Goal: Task Accomplishment & Management: Manage account settings

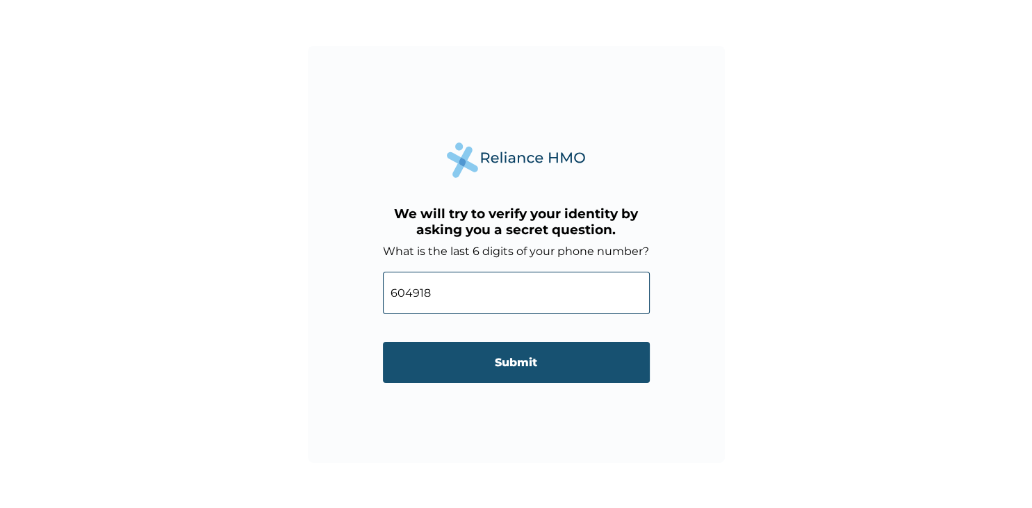
type input "604918"
click at [527, 369] on input "Submit" at bounding box center [516, 362] width 267 height 41
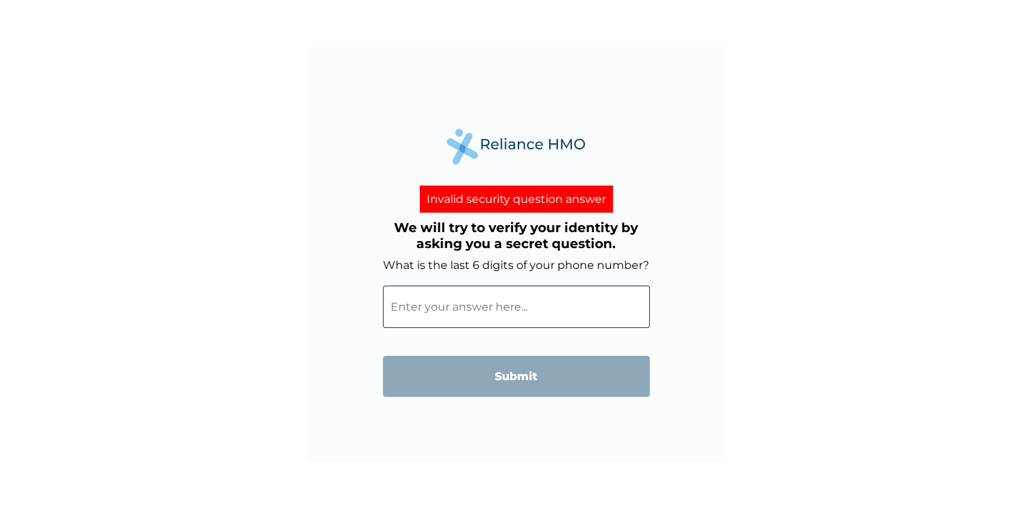
click at [450, 312] on input "What is the last 6 digits of your phone number?" at bounding box center [516, 307] width 267 height 42
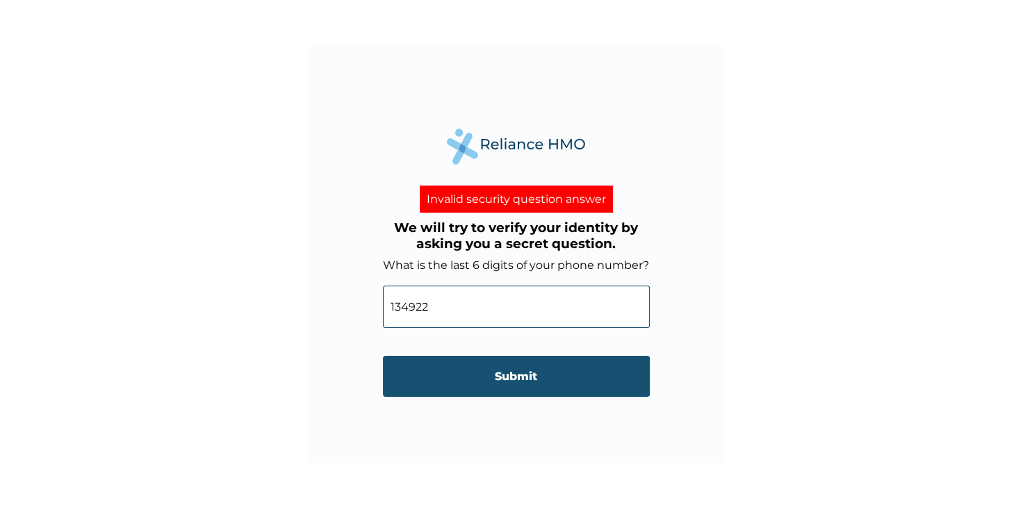
type input "134922"
click at [541, 396] on input "Submit" at bounding box center [516, 376] width 267 height 41
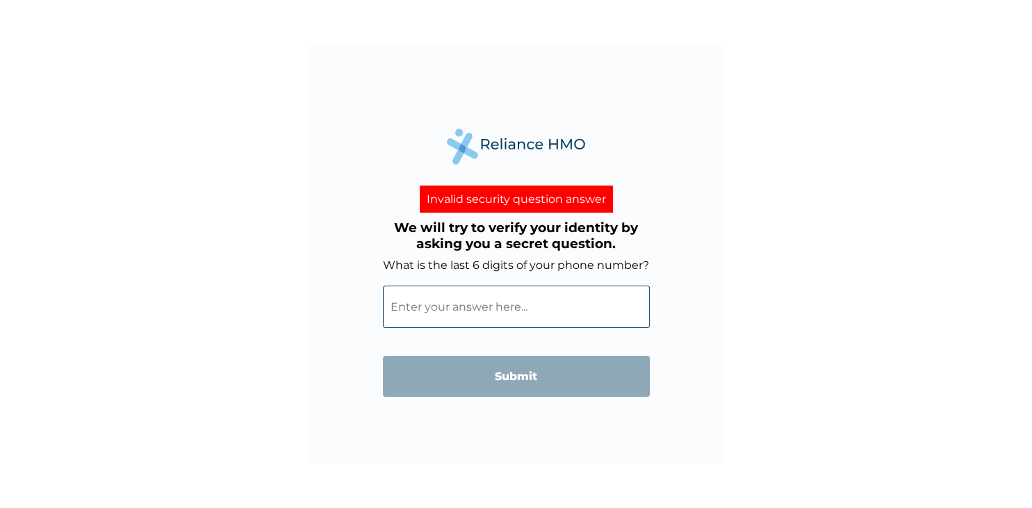
click at [471, 319] on input "What is the last 6 digits of your phone number?" at bounding box center [516, 307] width 267 height 42
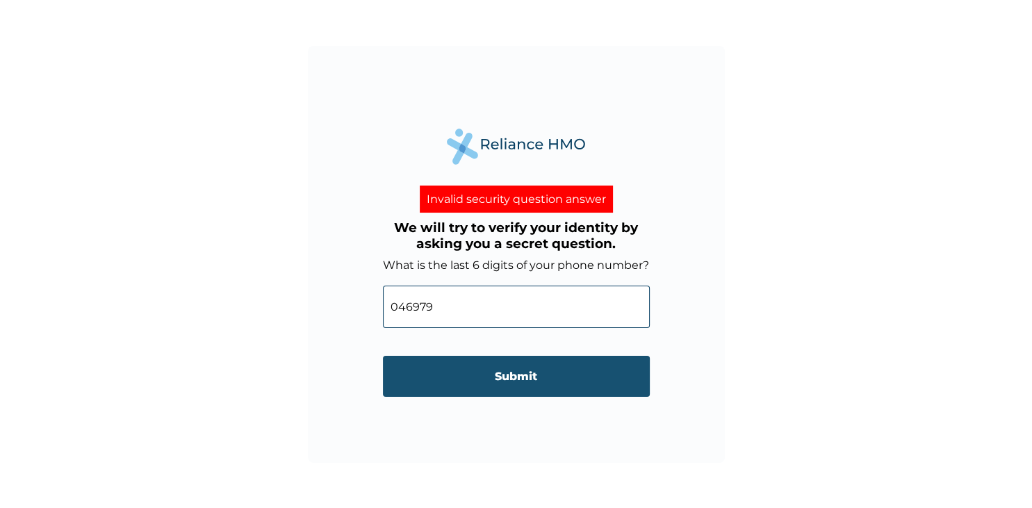
type input "046979"
click at [509, 373] on input "Submit" at bounding box center [516, 376] width 267 height 41
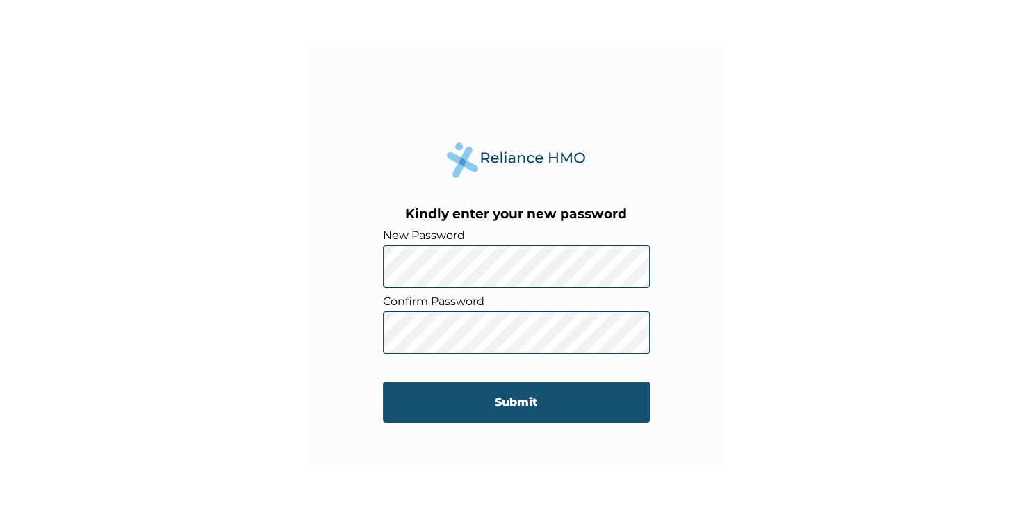
click at [575, 408] on input "Submit" at bounding box center [516, 402] width 267 height 41
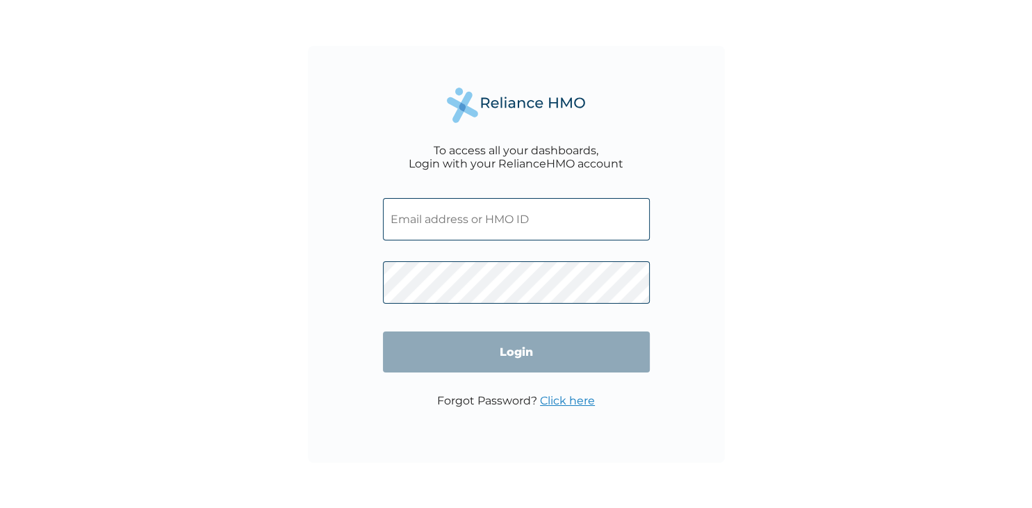
click at [517, 218] on input "text" at bounding box center [516, 219] width 267 height 42
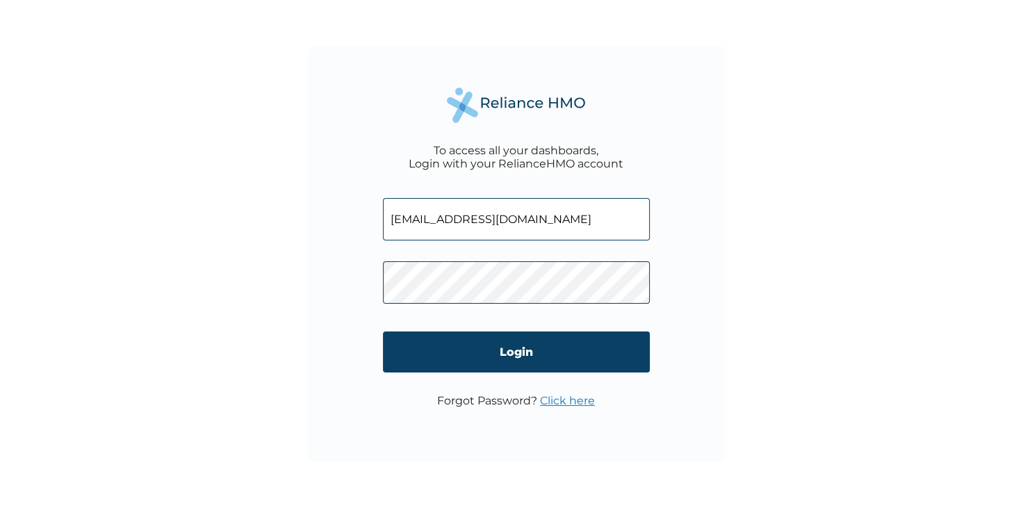
type input "[EMAIL_ADDRESS][DOMAIN_NAME]"
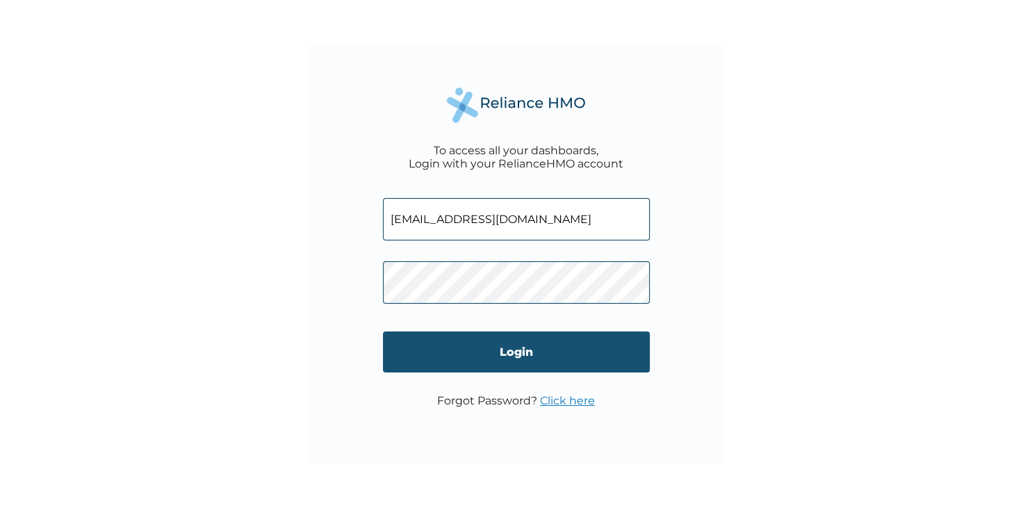
click at [532, 367] on input "Login" at bounding box center [516, 351] width 267 height 41
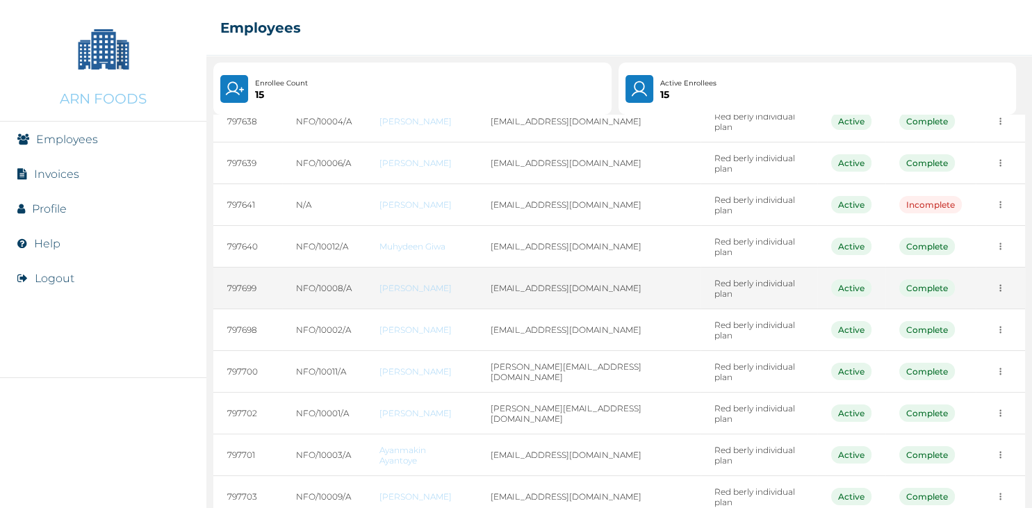
scroll to position [167, 0]
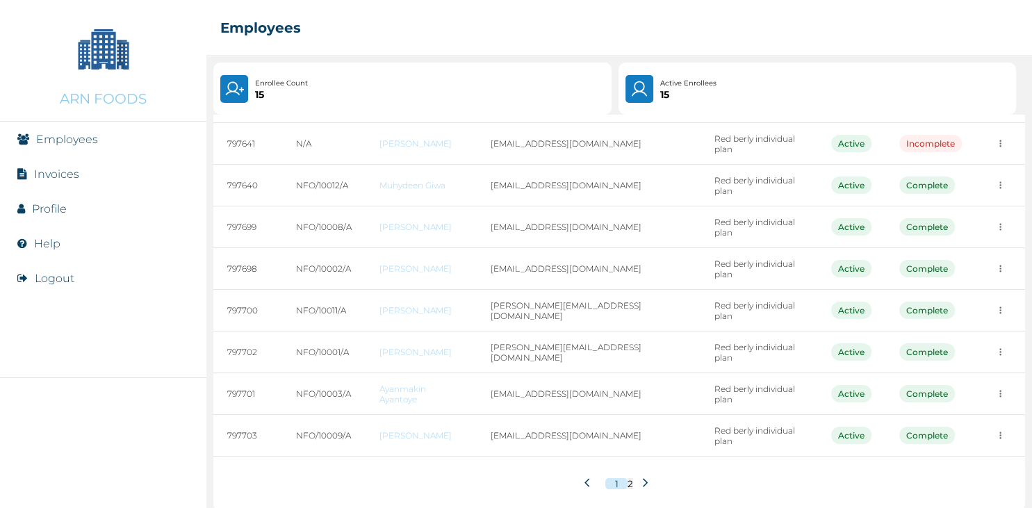
click at [645, 477] on icon at bounding box center [645, 482] width 10 height 10
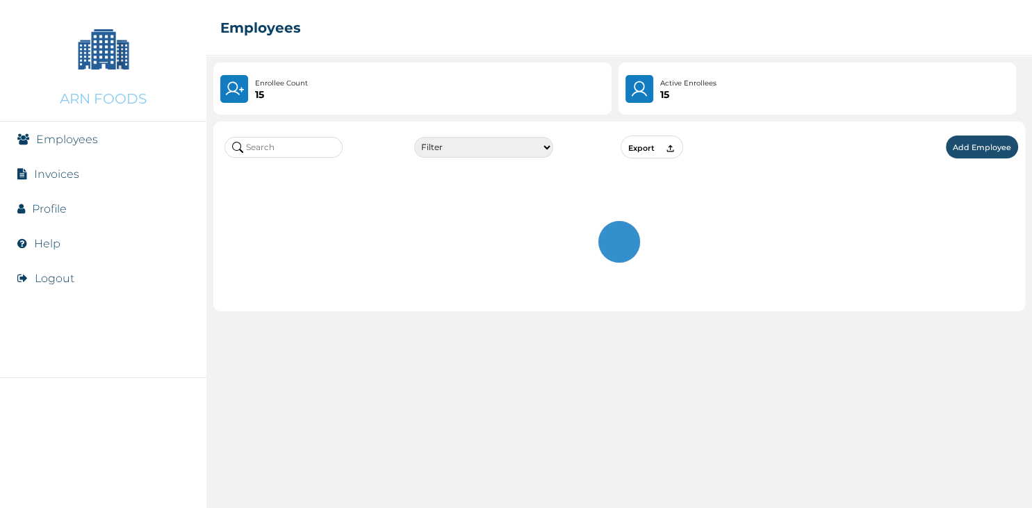
scroll to position [0, 0]
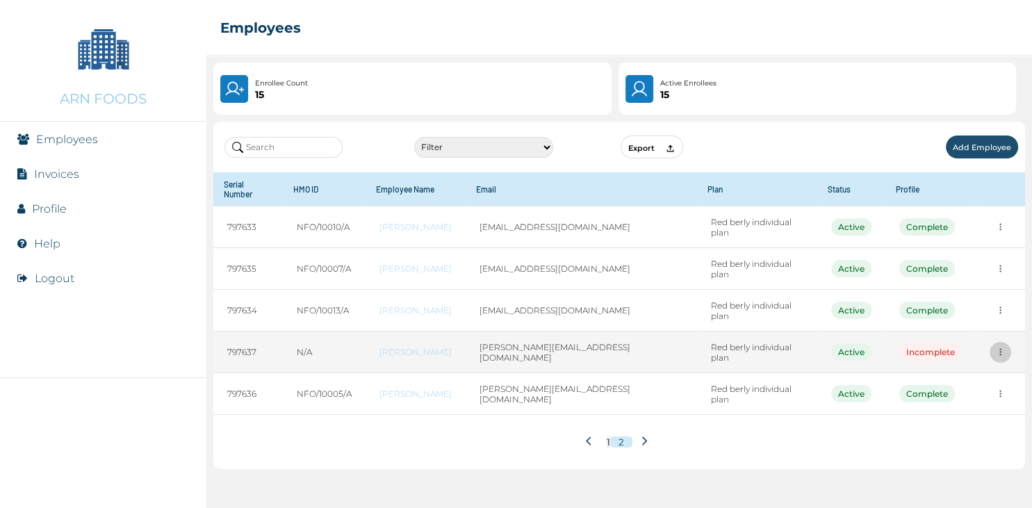
click at [995, 238] on button "more" at bounding box center [1001, 227] width 22 height 22
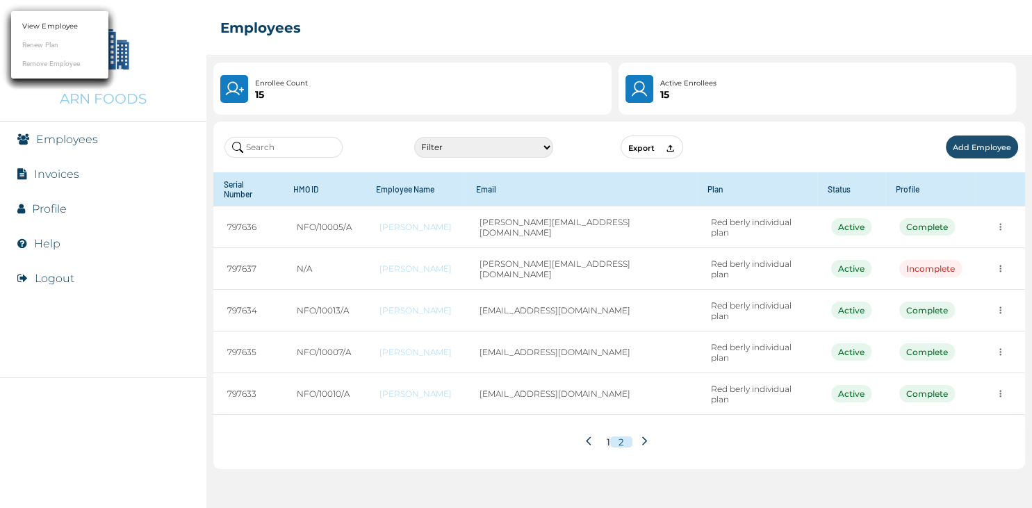
click at [999, 261] on div at bounding box center [516, 254] width 1032 height 508
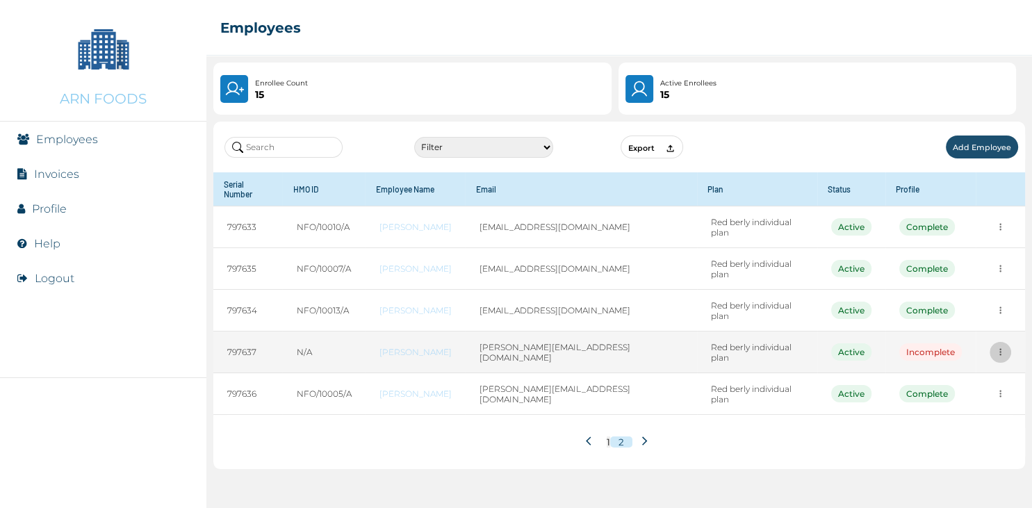
click at [999, 232] on icon "more" at bounding box center [1000, 227] width 10 height 10
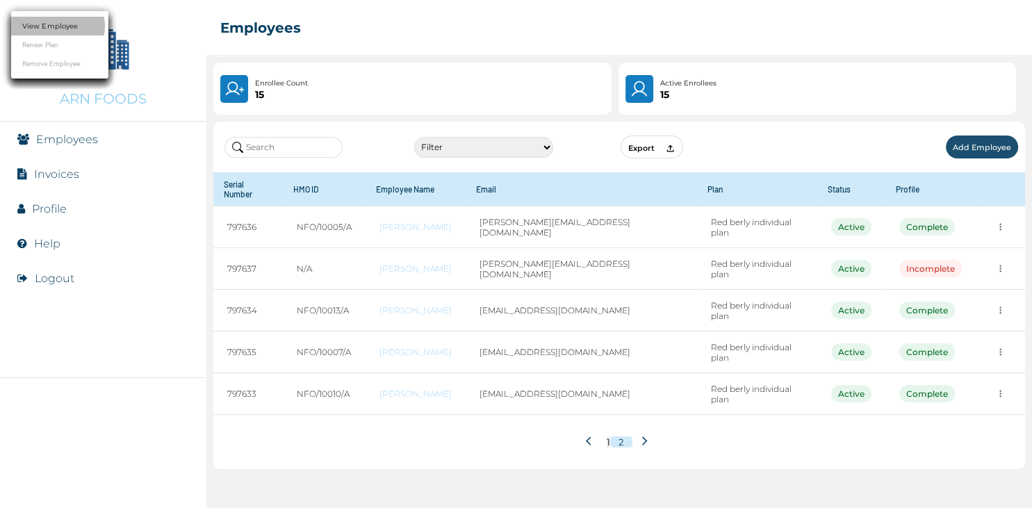
click at [56, 28] on link "View Employee" at bounding box center [50, 26] width 56 height 10
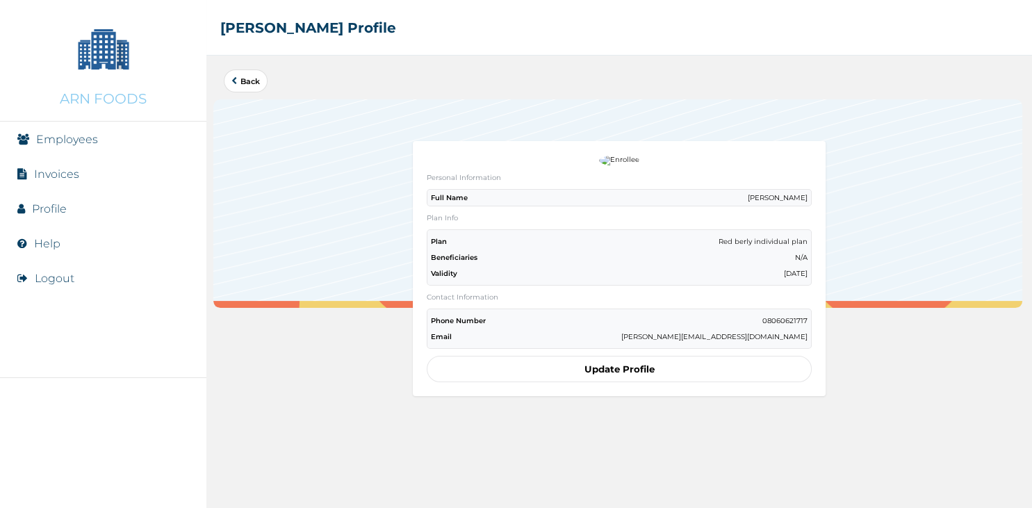
click at [632, 363] on button "Update Profile" at bounding box center [619, 369] width 385 height 26
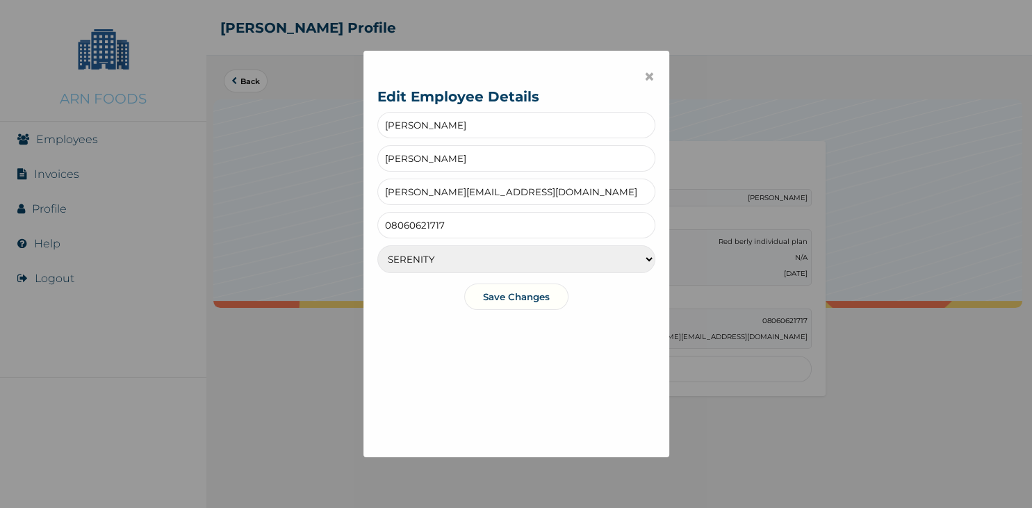
click at [377, 245] on select "SERENITY SERENITY LITE TRANQUILITY" at bounding box center [516, 259] width 278 height 28
click at [579, 252] on select "SERENITY SERENITY LITE TRANQUILITY" at bounding box center [516, 259] width 278 height 28
click at [525, 288] on button "Save Changes" at bounding box center [516, 297] width 104 height 26
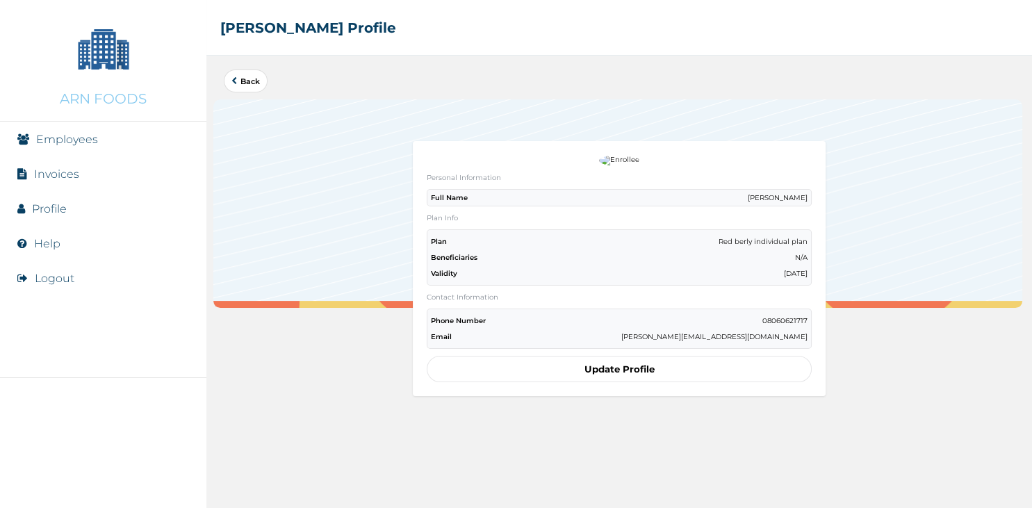
click at [57, 207] on link "Profile" at bounding box center [49, 208] width 35 height 13
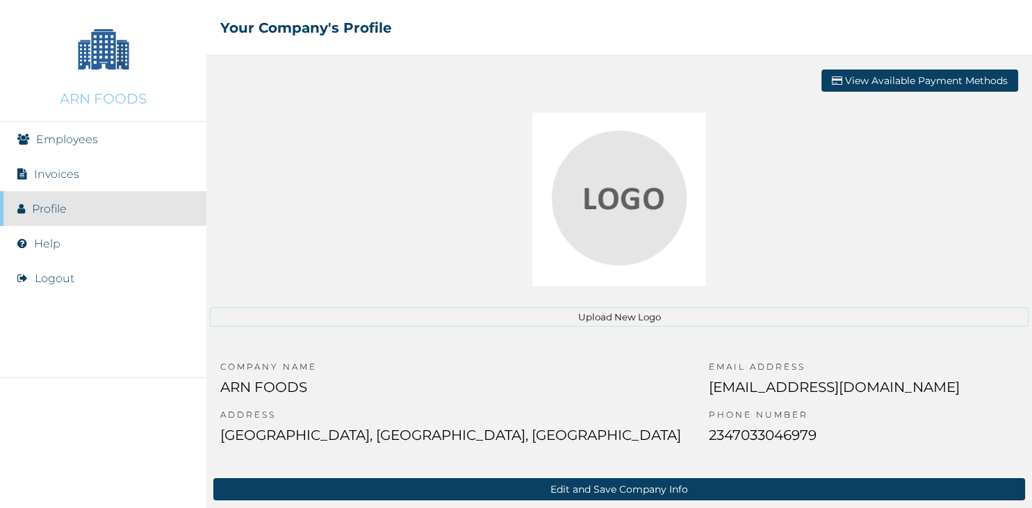
scroll to position [6, 0]
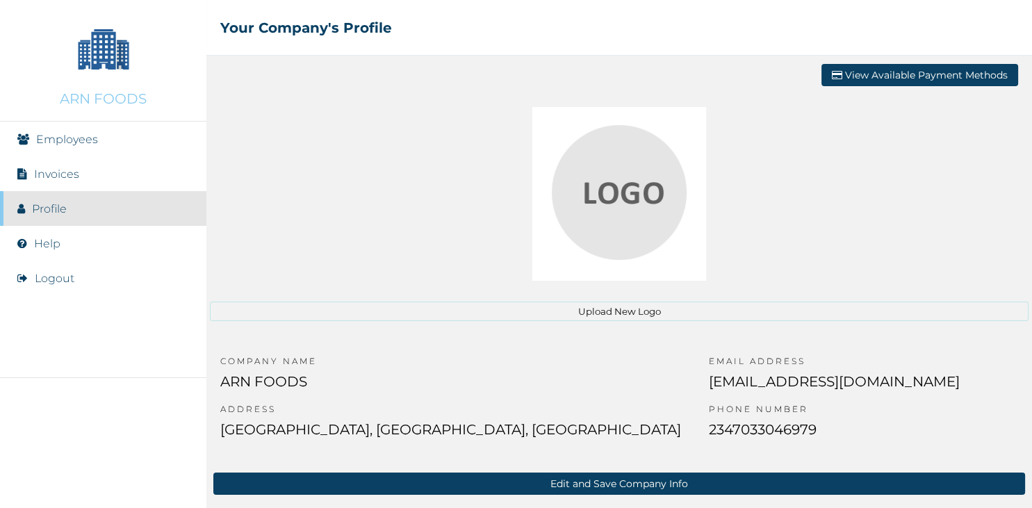
click at [623, 479] on button "Edit and Save Company Info" at bounding box center [619, 484] width 812 height 22
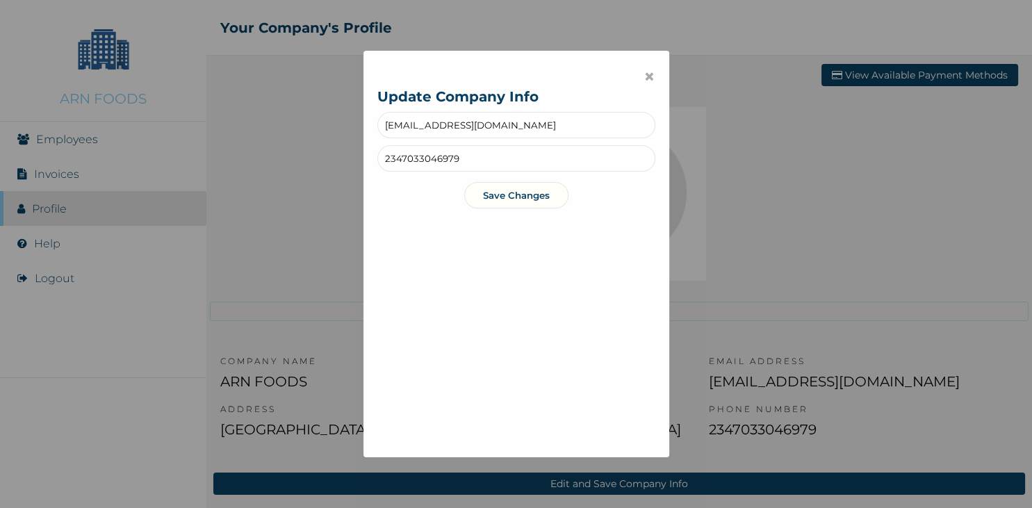
drag, startPoint x: 474, startPoint y: 160, endPoint x: 285, endPoint y: 206, distance: 194.5
click at [377, 172] on input "2347033046979" at bounding box center [516, 158] width 278 height 26
click at [460, 159] on input "2347033046979" at bounding box center [516, 158] width 278 height 26
drag, startPoint x: 460, startPoint y: 159, endPoint x: 401, endPoint y: 158, distance: 59.1
click at [401, 158] on input "2347033046979" at bounding box center [516, 158] width 278 height 26
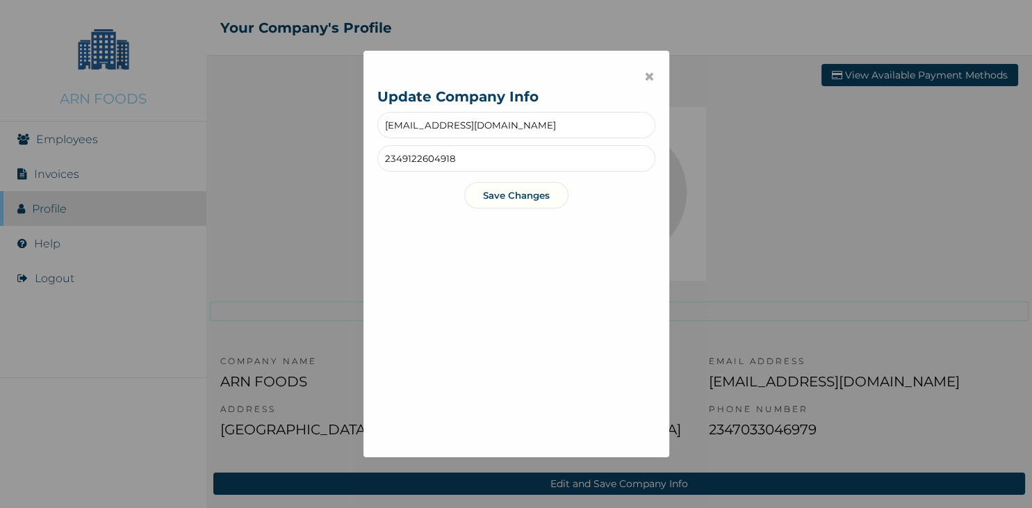
type input "2349122604918"
click at [522, 197] on button "Save Changes" at bounding box center [516, 195] width 104 height 26
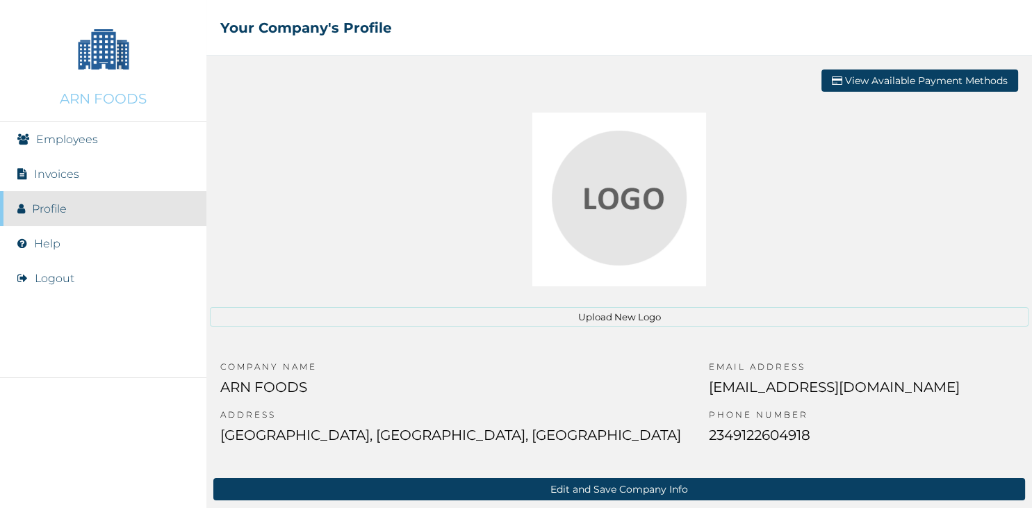
scroll to position [6, 0]
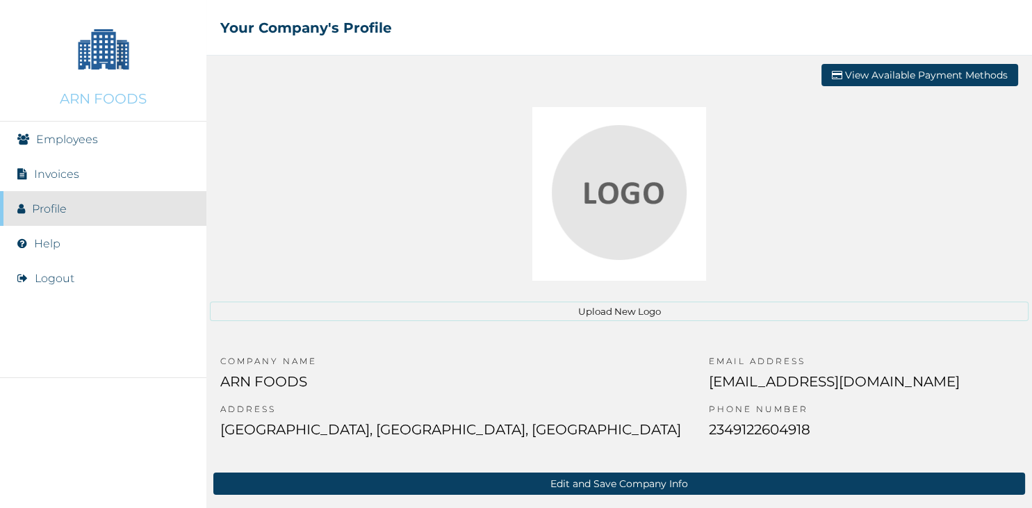
click at [624, 313] on button "Upload New Logo" at bounding box center [619, 311] width 819 height 19
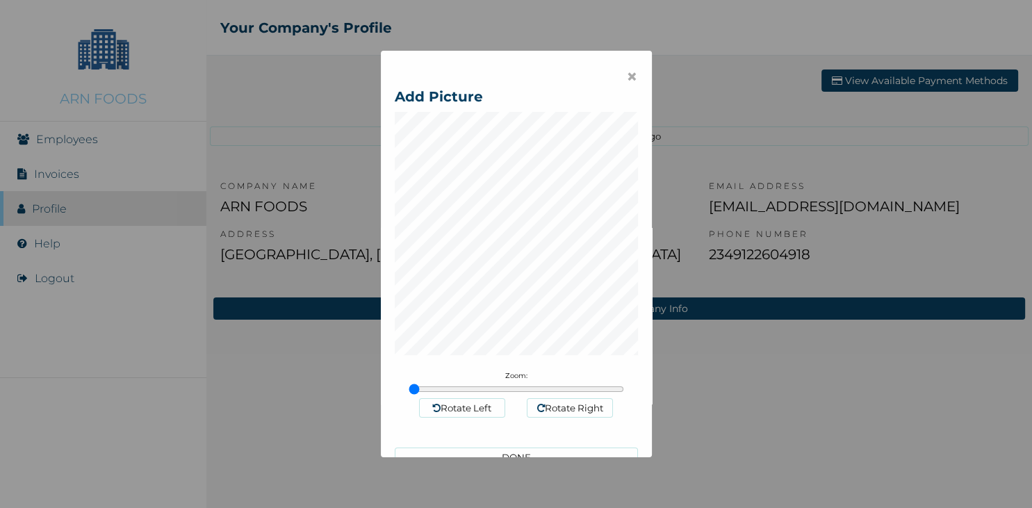
scroll to position [39, 0]
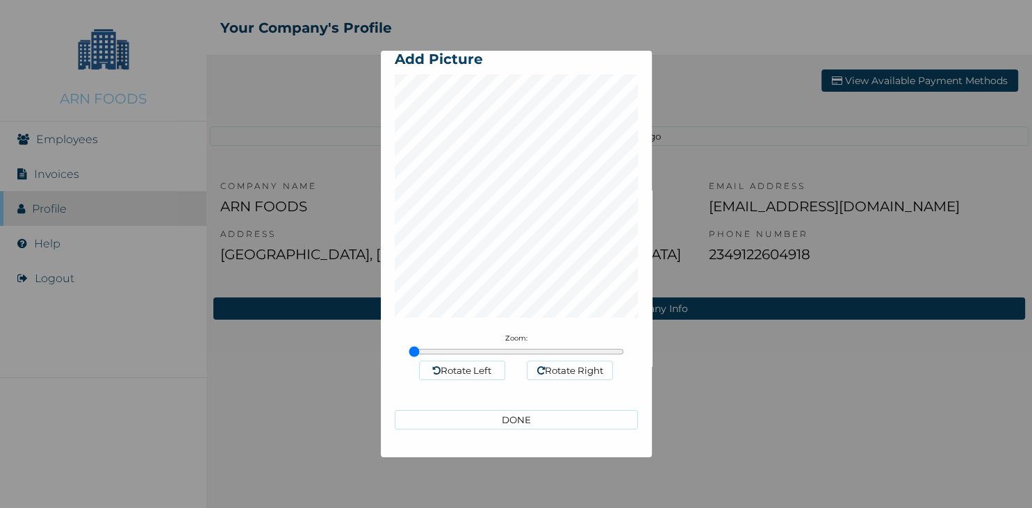
click at [536, 429] on button "DONE" at bounding box center [516, 419] width 243 height 19
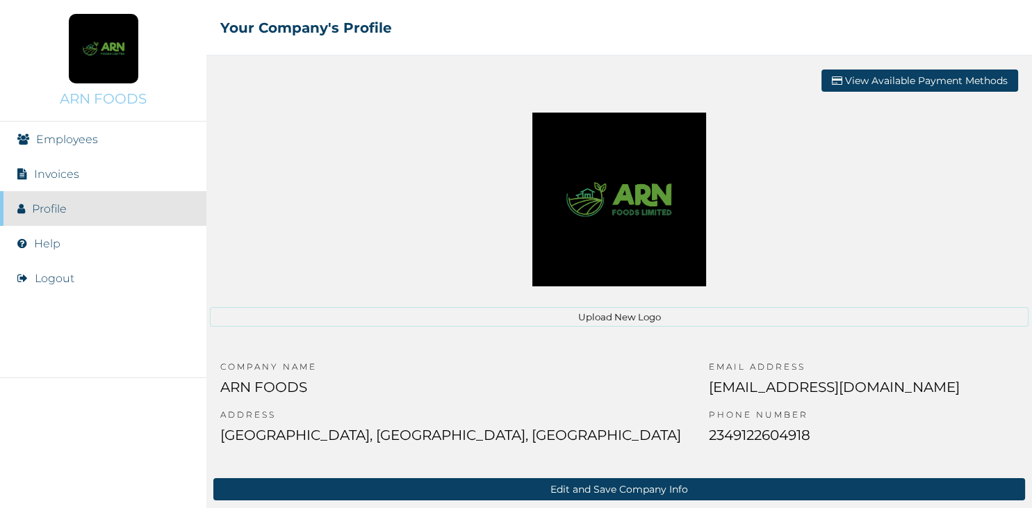
scroll to position [3, 0]
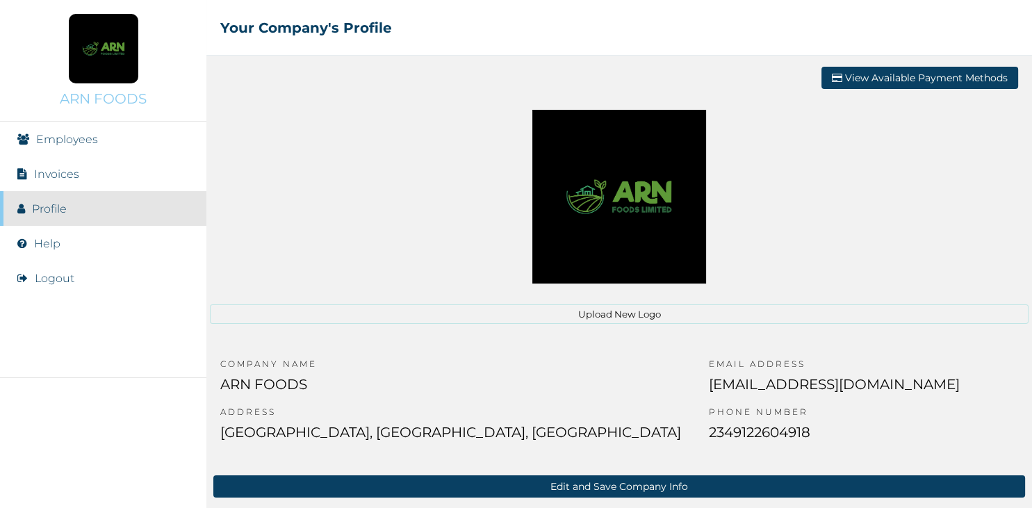
click at [68, 173] on link "Invoices" at bounding box center [56, 173] width 45 height 13
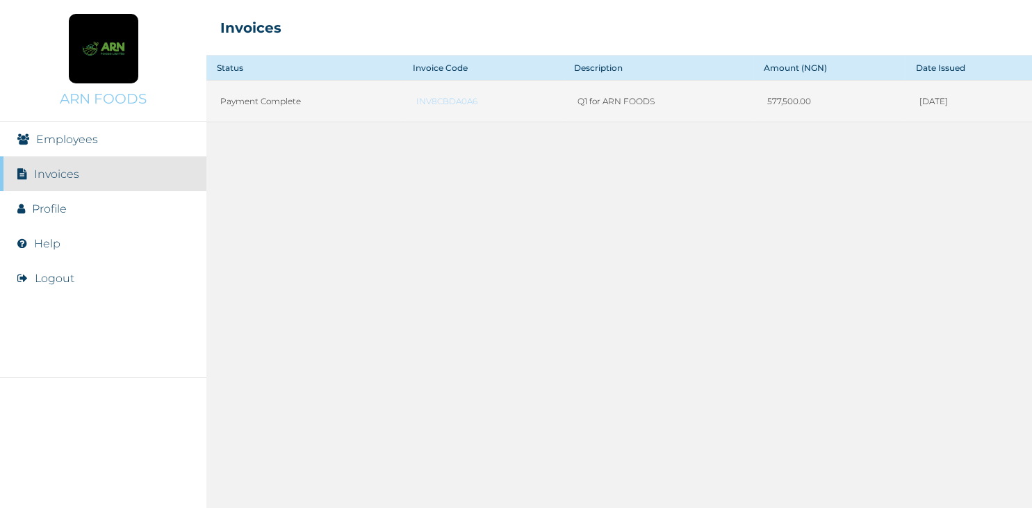
click at [423, 101] on link "INV8CBDA0A6" at bounding box center [482, 101] width 133 height 10
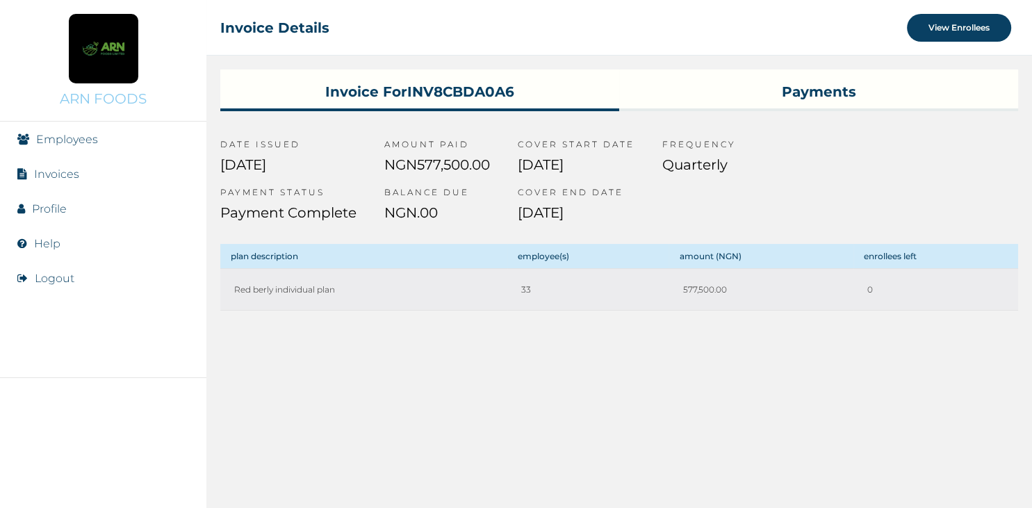
click at [659, 370] on div "Invoice for INV8CBDA0A6 Payments DATE ISSUED [DATE] PAYMENT STATUS Payment Comp…" at bounding box center [619, 282] width 826 height 452
click at [70, 140] on link "Employees" at bounding box center [67, 139] width 62 height 13
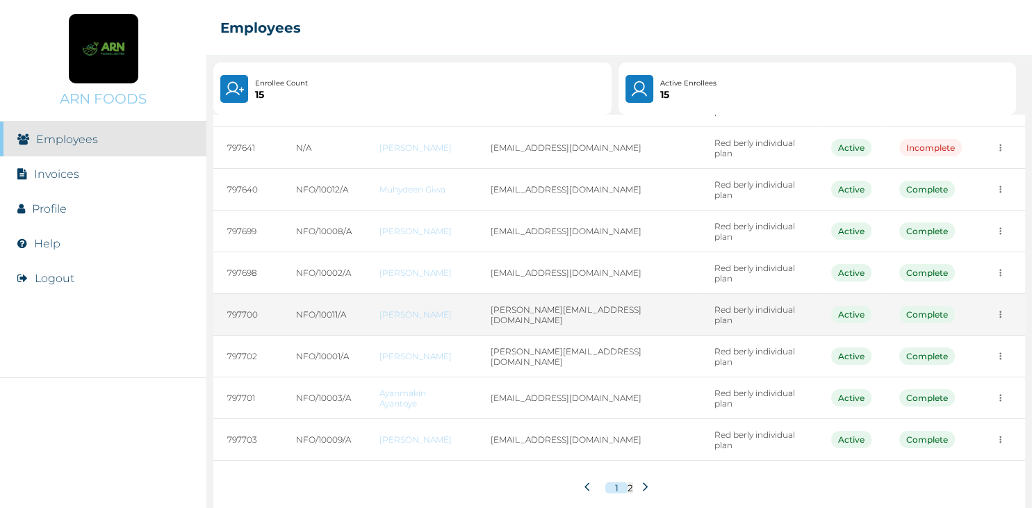
scroll to position [164, 0]
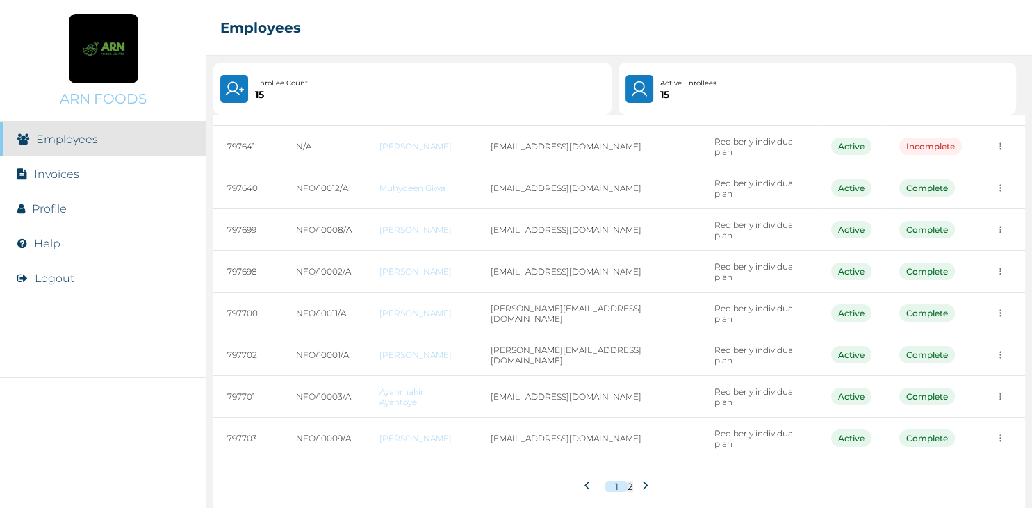
click at [644, 480] on icon at bounding box center [645, 485] width 10 height 10
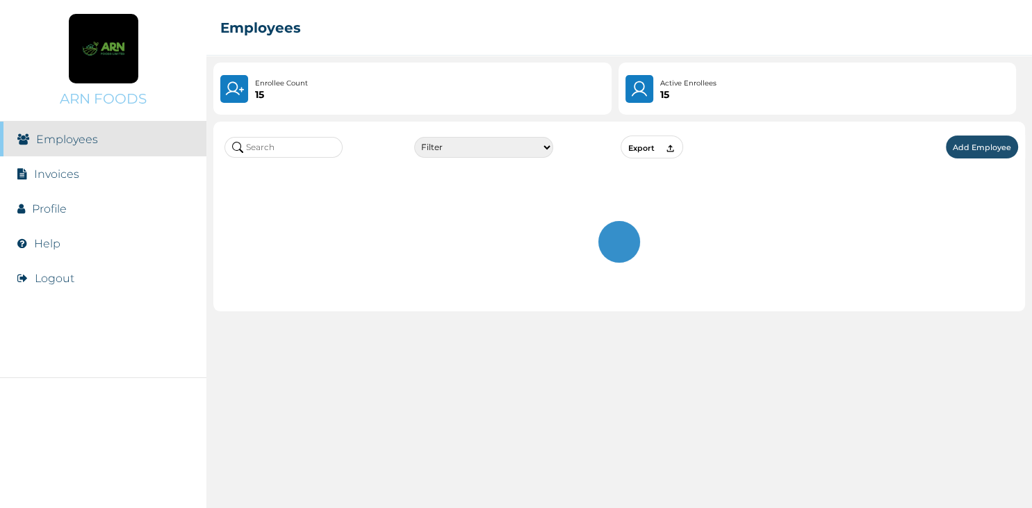
scroll to position [0, 0]
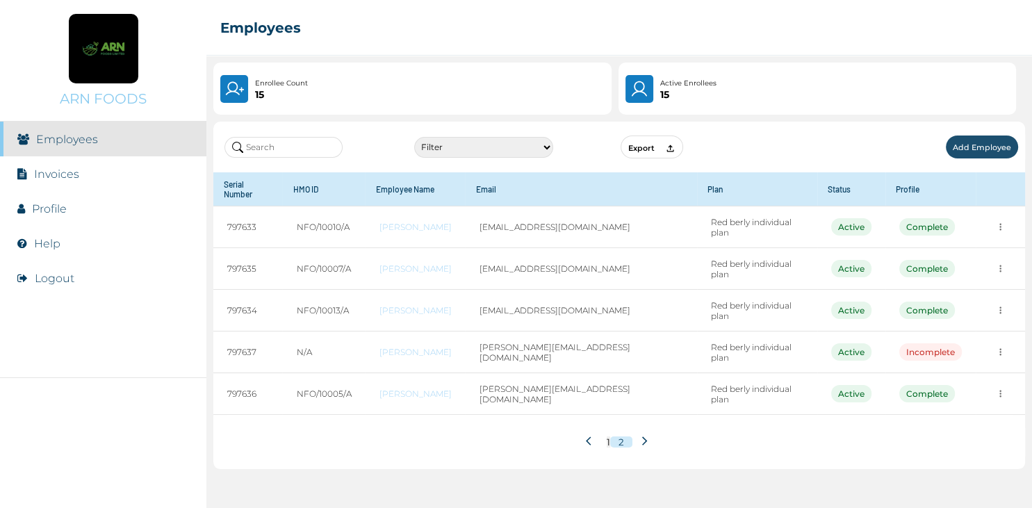
click at [585, 429] on button at bounding box center [591, 442] width 24 height 26
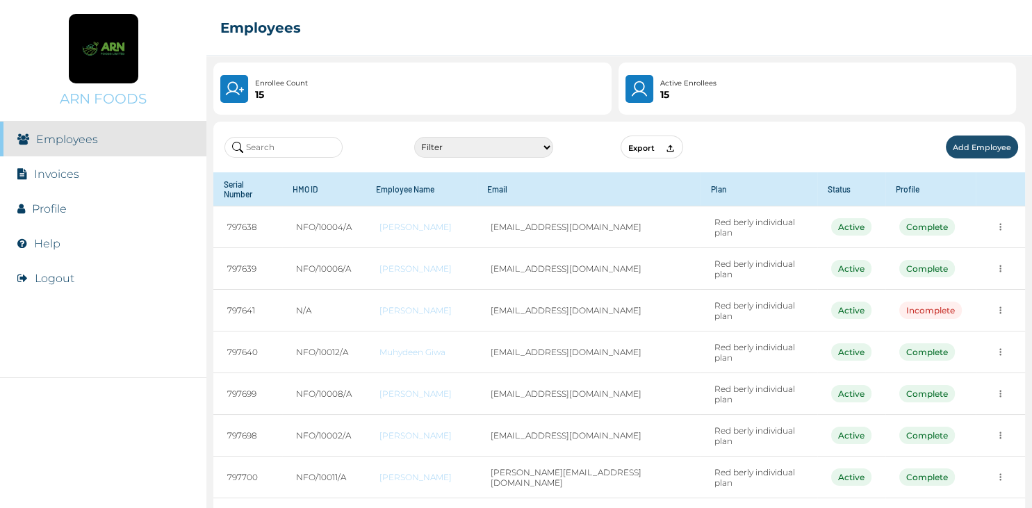
click at [57, 207] on link "Profile" at bounding box center [49, 208] width 35 height 13
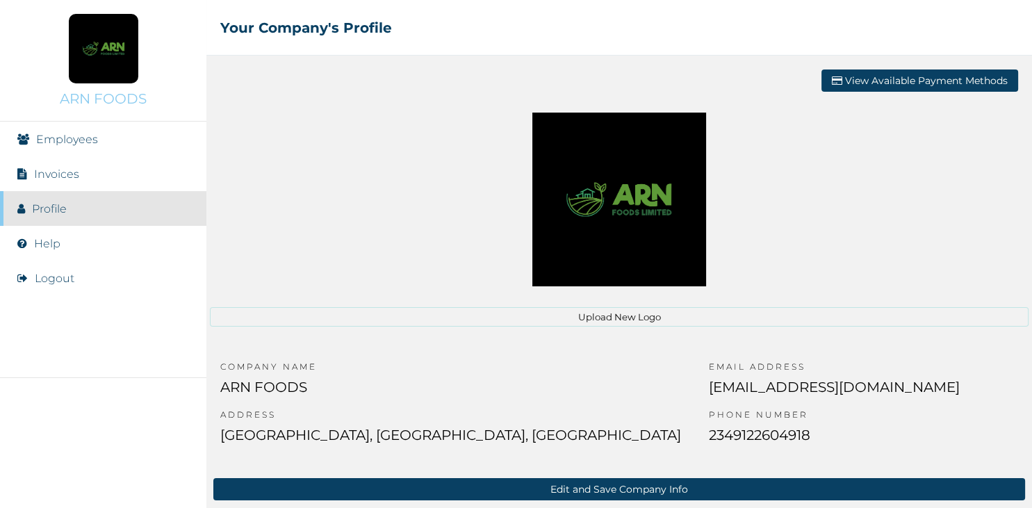
click at [63, 176] on link "Invoices" at bounding box center [56, 173] width 45 height 13
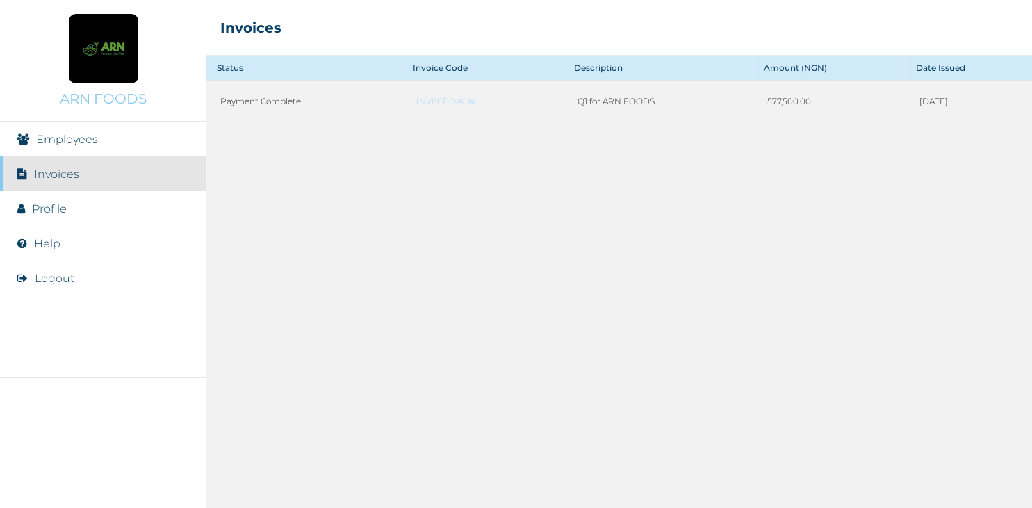
click at [79, 136] on link "Employees" at bounding box center [67, 139] width 62 height 13
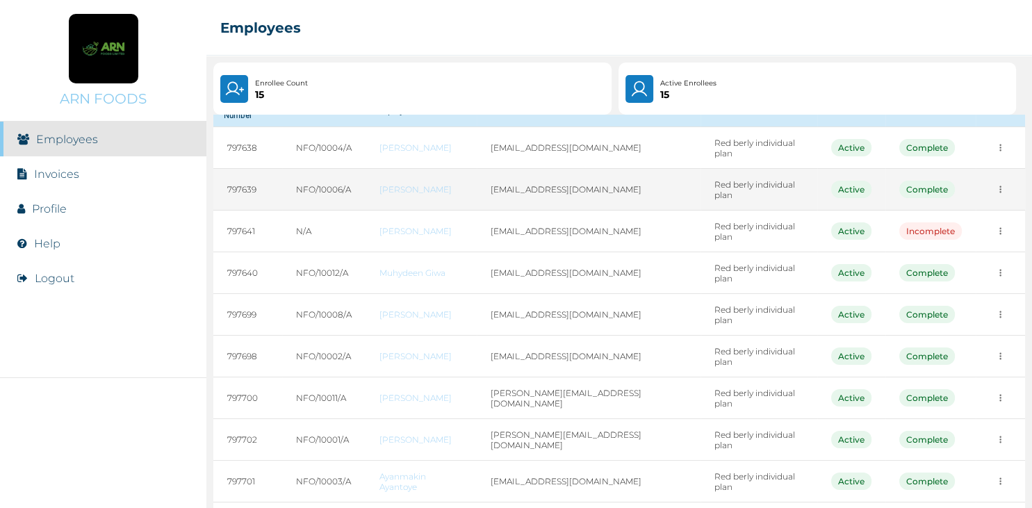
scroll to position [77, 0]
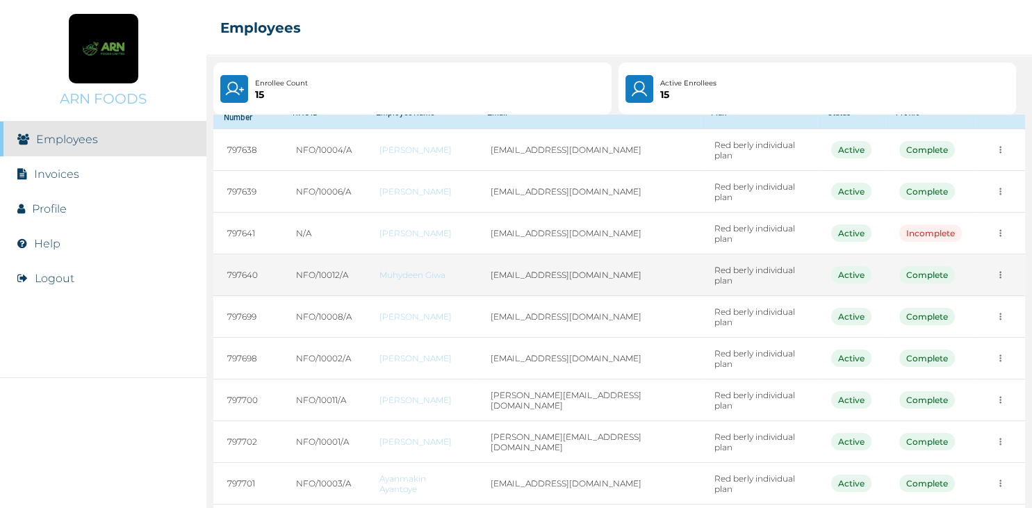
click at [1001, 155] on icon "more" at bounding box center [1000, 150] width 10 height 10
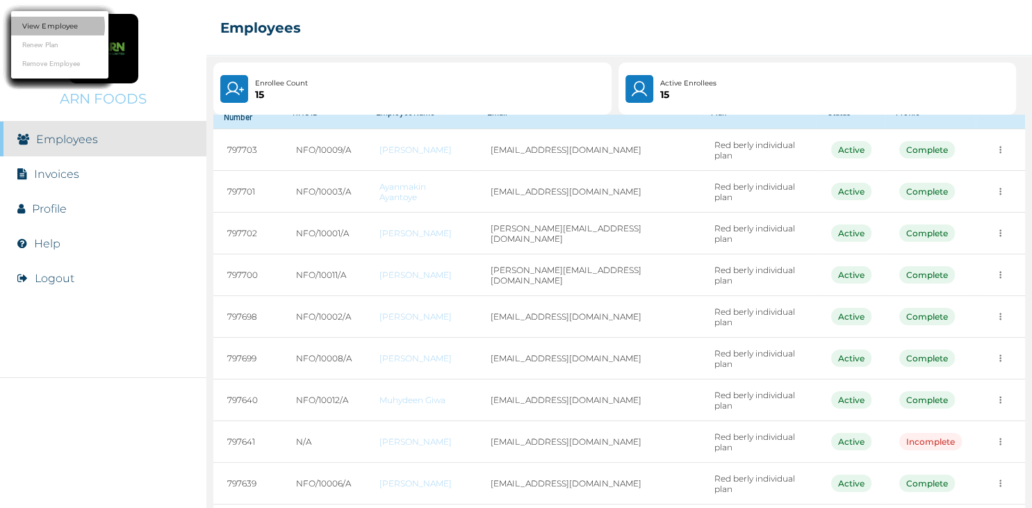
click at [62, 28] on link "View Employee" at bounding box center [50, 26] width 56 height 10
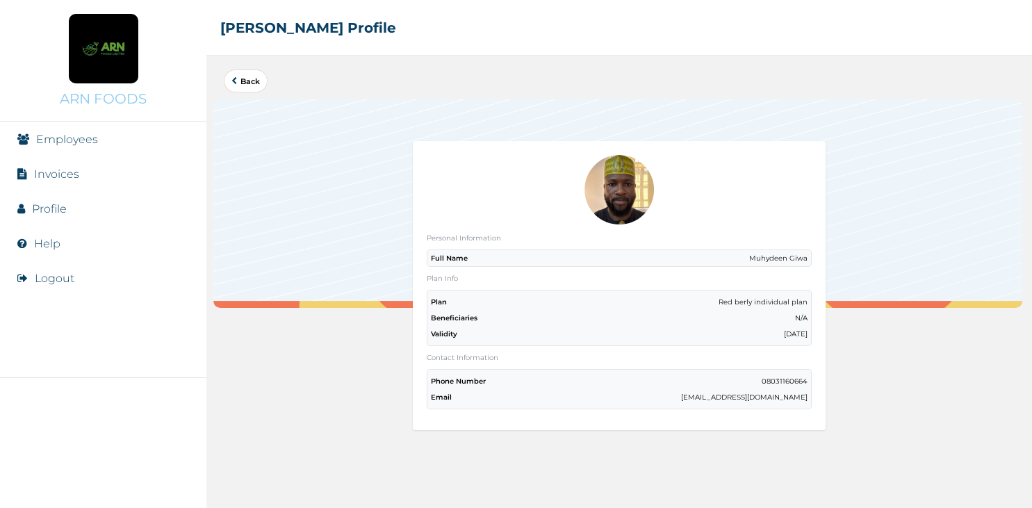
click at [245, 77] on link "Back" at bounding box center [245, 81] width 28 height 8
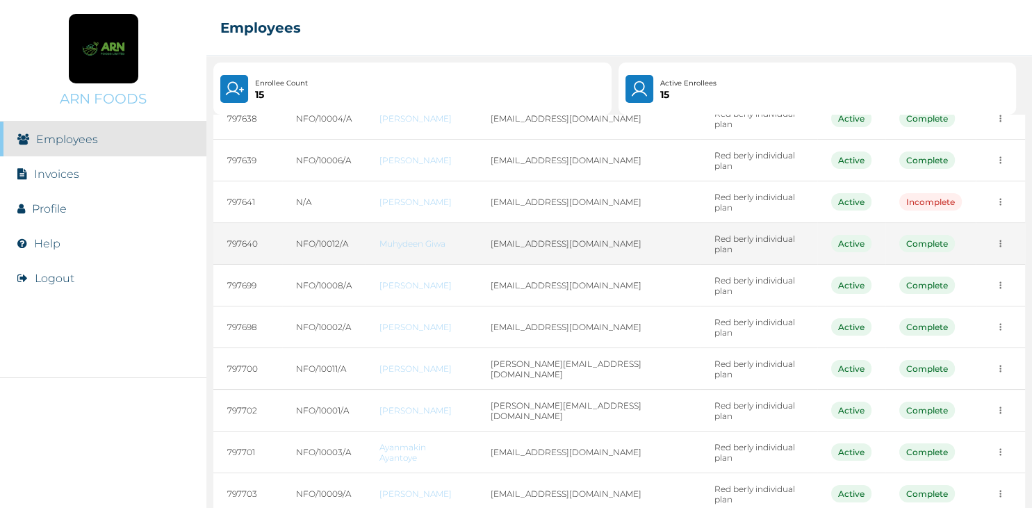
scroll to position [108, 0]
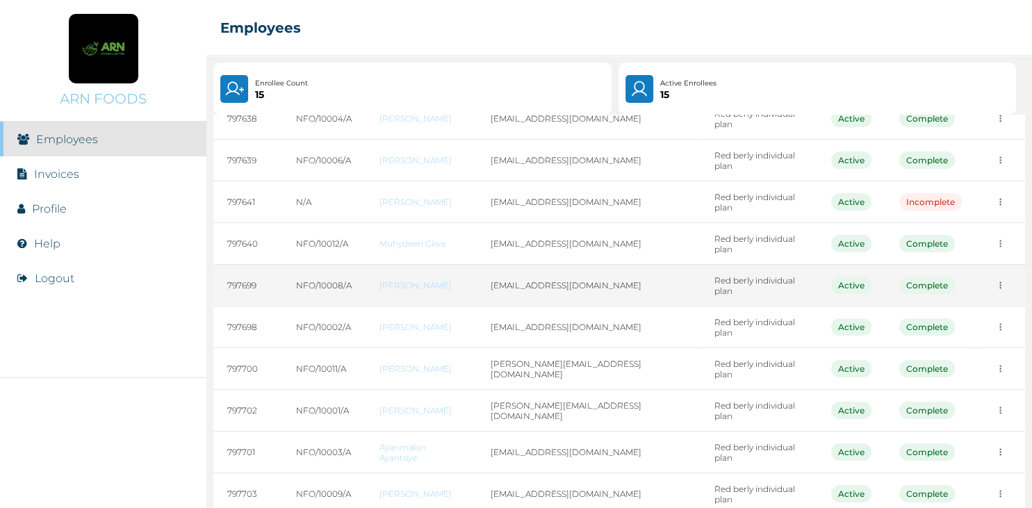
click at [1001, 124] on icon "more" at bounding box center [1000, 118] width 10 height 10
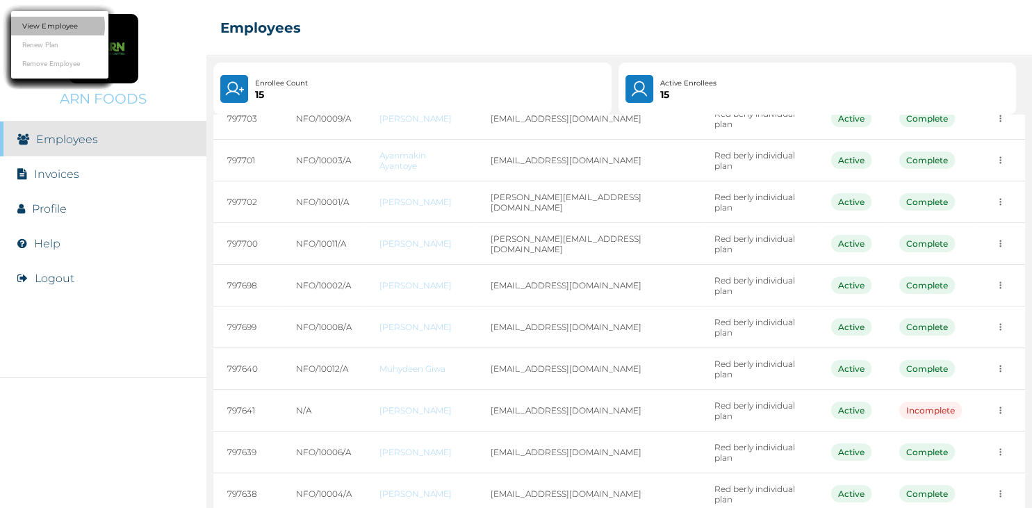
click at [68, 31] on link "View Employee" at bounding box center [50, 26] width 56 height 10
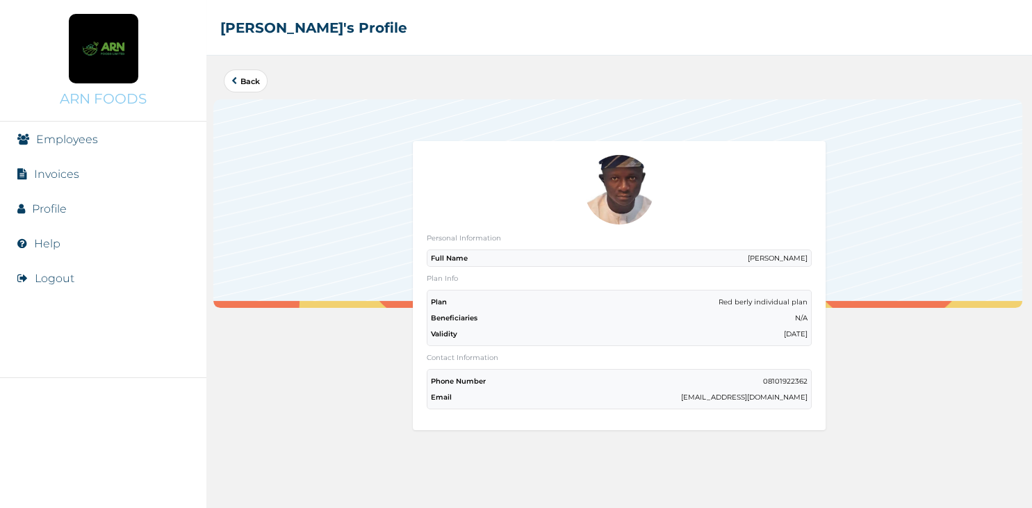
click at [247, 88] on button "Back" at bounding box center [246, 80] width 44 height 23
click at [243, 78] on link "Back" at bounding box center [245, 81] width 28 height 8
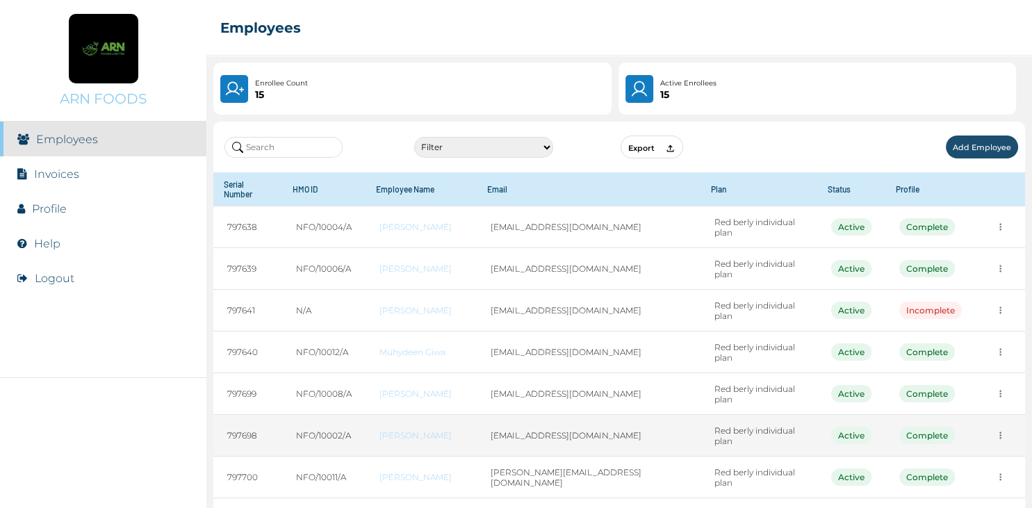
click at [999, 232] on icon "more" at bounding box center [1000, 227] width 10 height 10
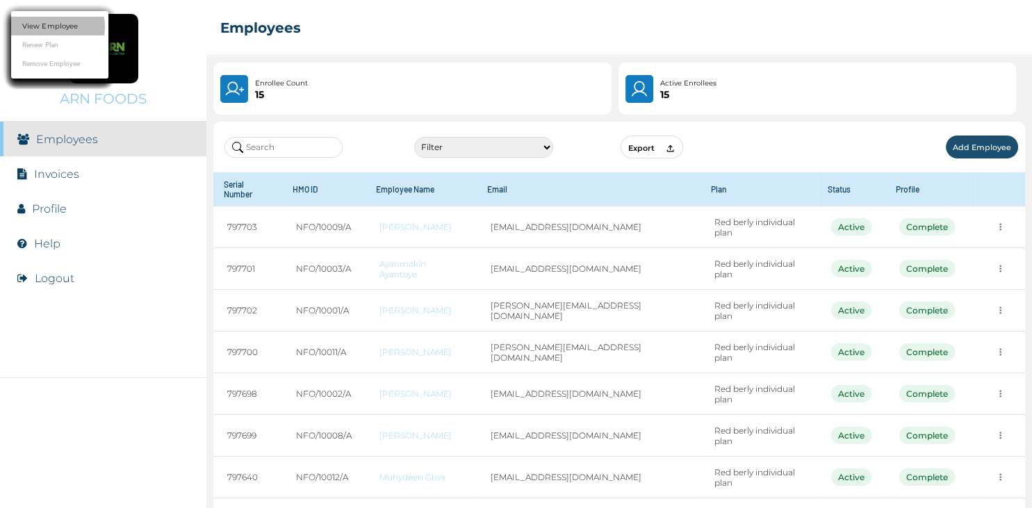
click at [57, 26] on link "View Employee" at bounding box center [50, 26] width 56 height 10
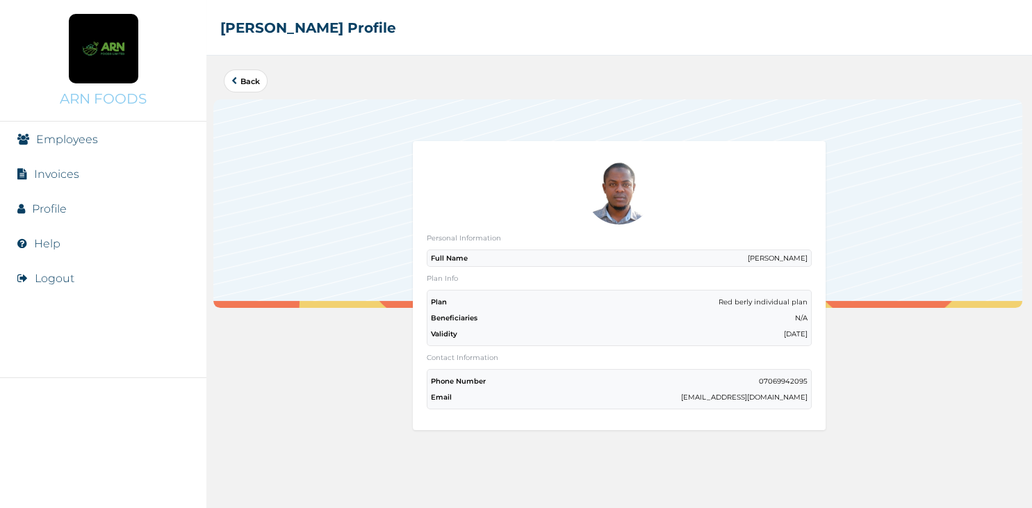
click at [252, 81] on link "Back" at bounding box center [245, 81] width 28 height 8
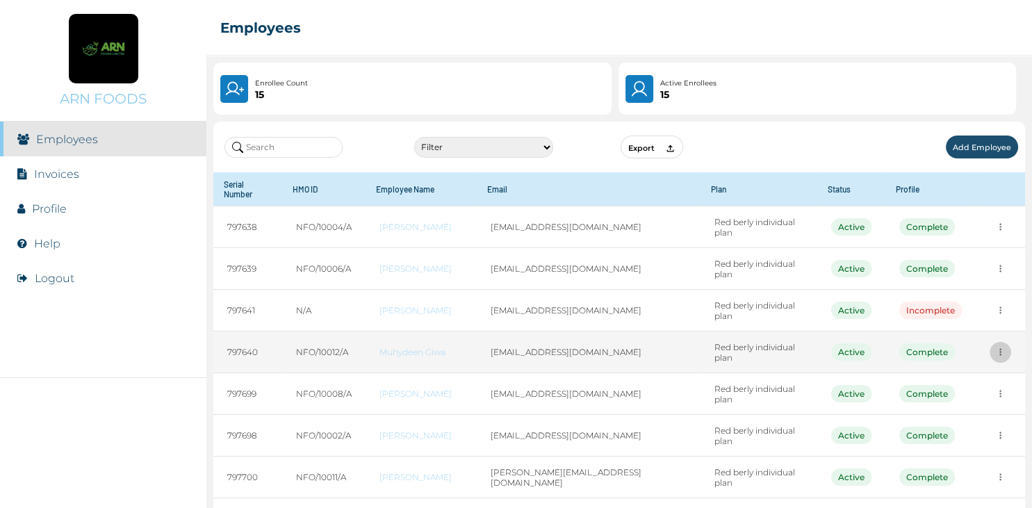
click at [999, 231] on icon "more" at bounding box center [1000, 227] width 2 height 7
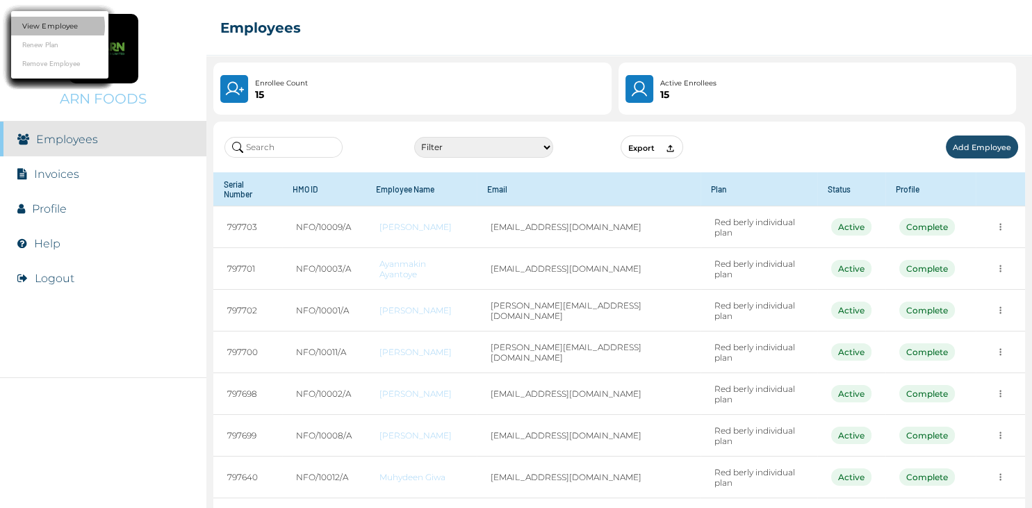
click at [63, 27] on link "View Employee" at bounding box center [50, 26] width 56 height 10
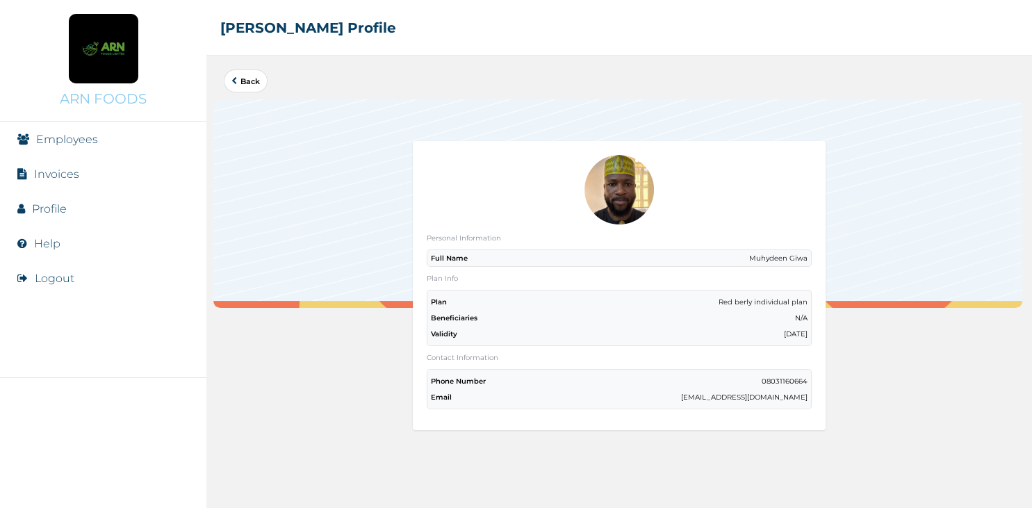
click at [236, 82] on icon at bounding box center [234, 81] width 6 height 8
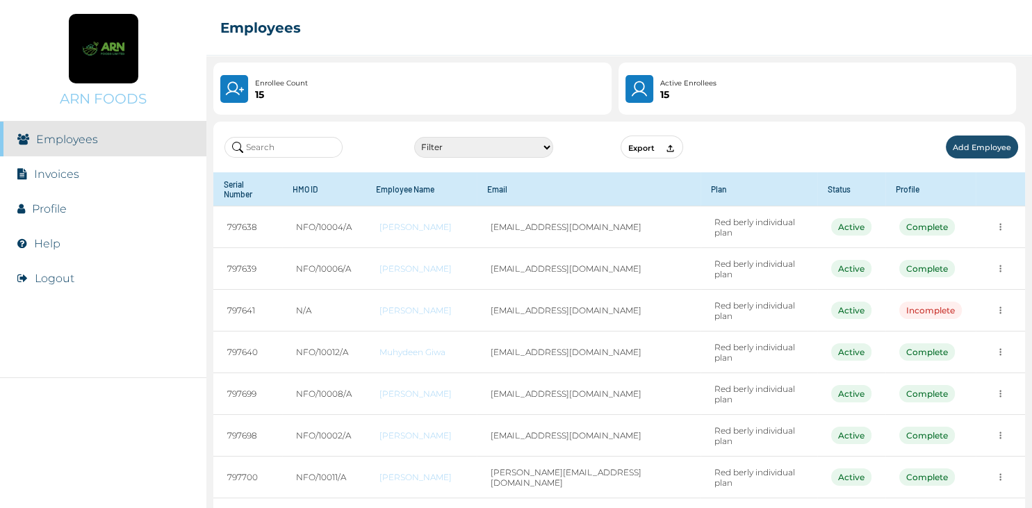
click at [236, 82] on img at bounding box center [233, 88] width 19 height 19
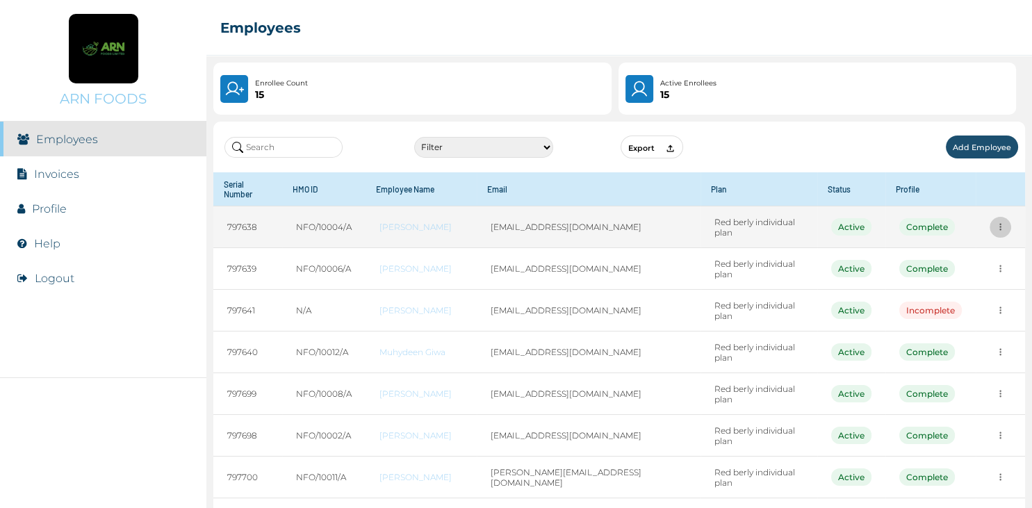
click at [1000, 222] on icon "more" at bounding box center [1000, 227] width 10 height 10
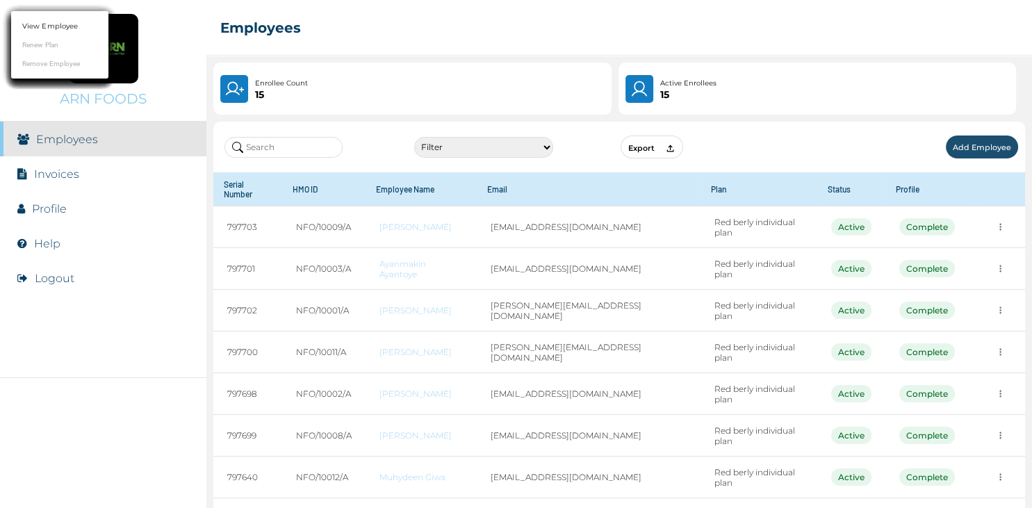
click at [997, 218] on div at bounding box center [516, 254] width 1032 height 508
